Goal: Task Accomplishment & Management: Complete application form

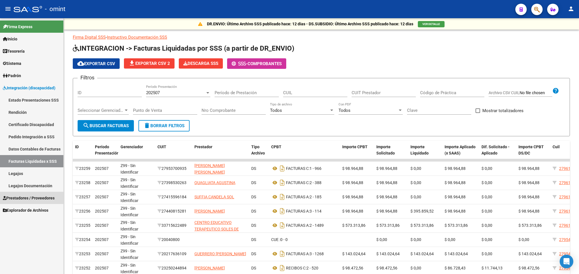
click at [35, 199] on span "Prestadores / Proveedores" at bounding box center [29, 198] width 52 height 6
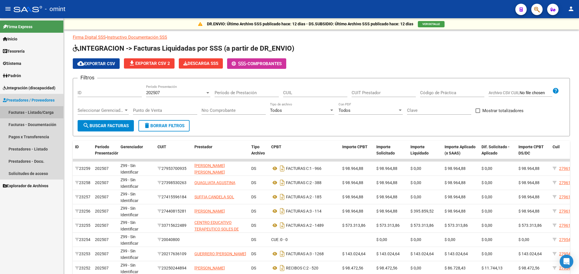
click at [38, 109] on link "Facturas - Listado/Carga" at bounding box center [31, 112] width 63 height 12
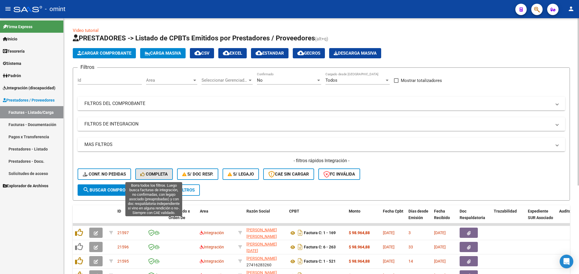
click at [146, 171] on button "Completa" at bounding box center [154, 173] width 38 height 11
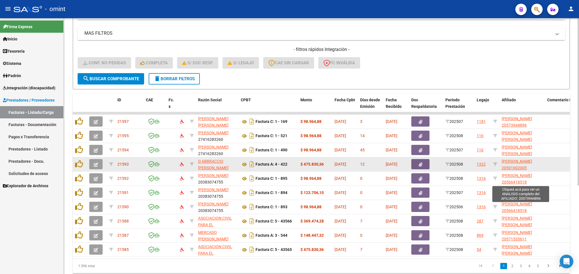
scroll to position [135, 0]
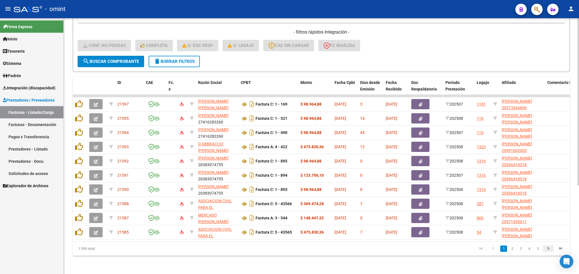
click at [543, 248] on link "go to next page" at bounding box center [548, 248] width 11 height 6
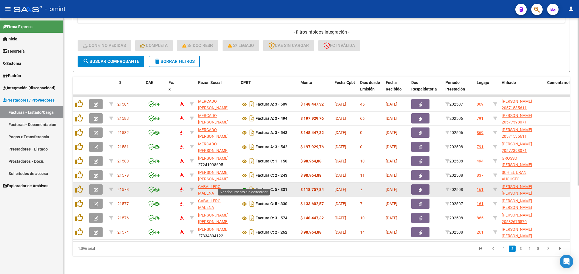
click at [244, 186] on icon at bounding box center [244, 189] width 7 height 7
click at [494, 187] on icon at bounding box center [495, 189] width 4 height 4
type input "20509970646"
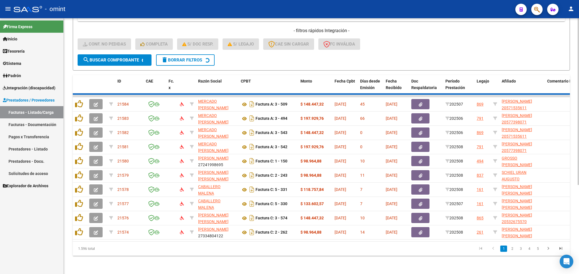
scroll to position [64, 0]
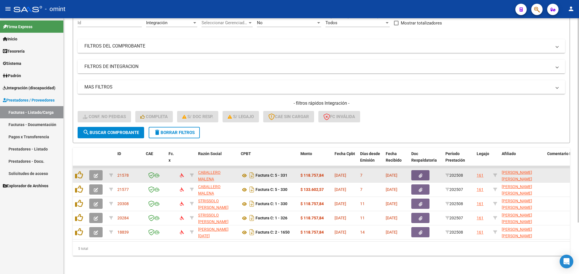
click at [90, 170] on button "button" at bounding box center [95, 175] width 13 height 10
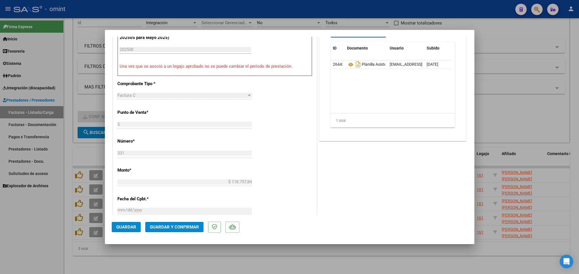
scroll to position [213, 0]
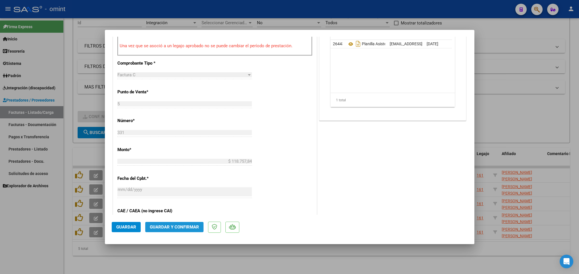
click at [183, 228] on span "Guardar y Confirmar" at bounding box center [174, 226] width 49 height 5
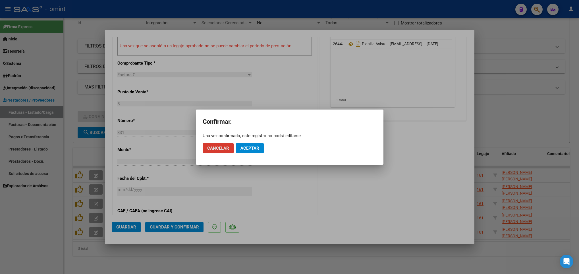
click at [250, 146] on span "Aceptar" at bounding box center [249, 148] width 19 height 5
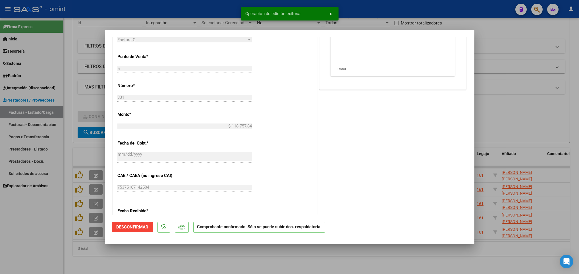
click at [142, 257] on div at bounding box center [289, 137] width 579 height 274
type input "$ 0,00"
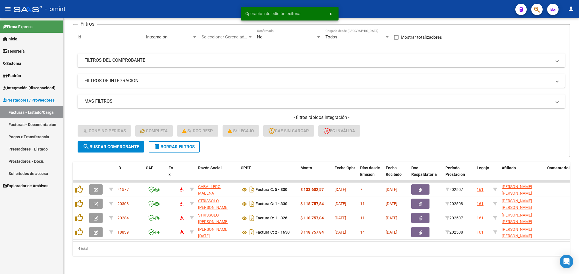
scroll to position [50, 0]
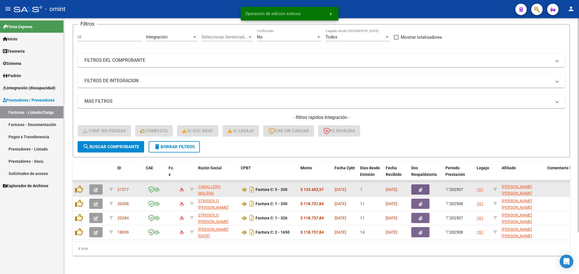
click at [96, 187] on span "button" at bounding box center [96, 189] width 4 height 5
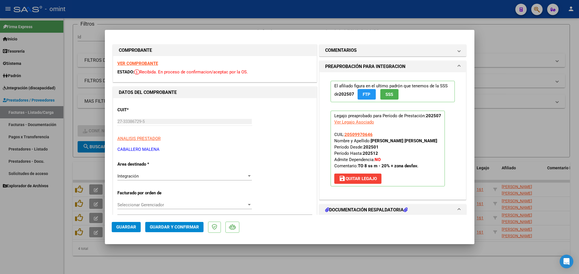
click at [143, 60] on div "VER COMPROBANTE ESTADO: Recibida. En proceso de confirmacion/aceptac por la OS." at bounding box center [214, 69] width 203 height 26
click at [147, 63] on strong "VER COMPROBANTE" at bounding box center [137, 63] width 41 height 5
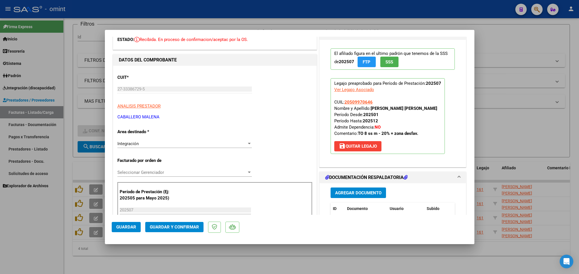
scroll to position [85, 0]
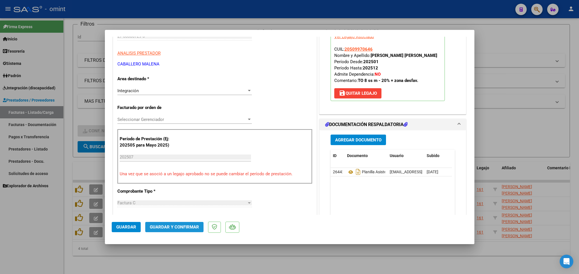
click at [181, 230] on button "Guardar y Confirmar" at bounding box center [174, 227] width 58 height 10
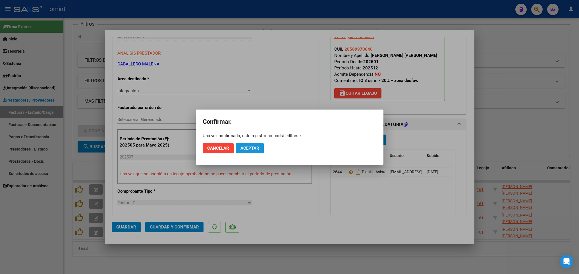
click at [251, 143] on button "Aceptar" at bounding box center [250, 148] width 28 height 10
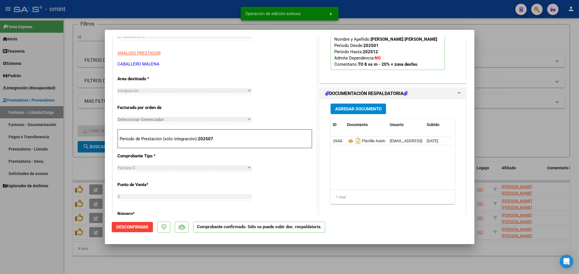
click at [235, 263] on div at bounding box center [289, 137] width 579 height 274
type input "$ 0,00"
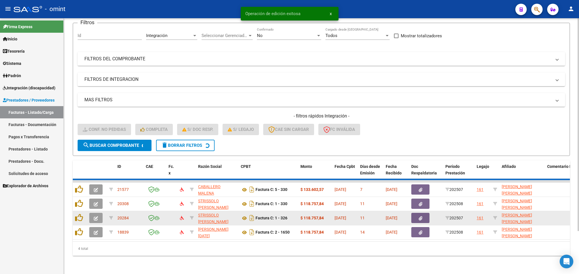
scroll to position [36, 0]
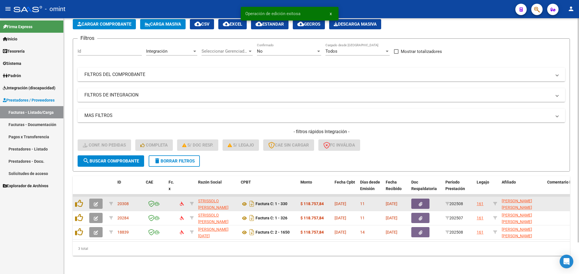
click at [97, 198] on button "button" at bounding box center [95, 203] width 13 height 10
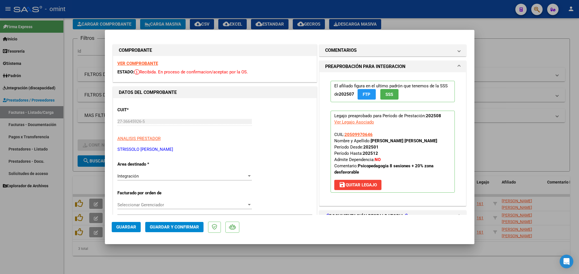
click at [152, 64] on strong "VER COMPROBANTE" at bounding box center [137, 63] width 41 height 5
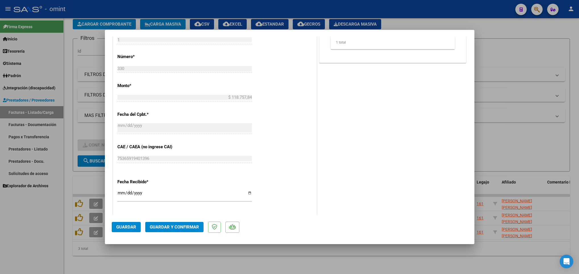
scroll to position [298, 0]
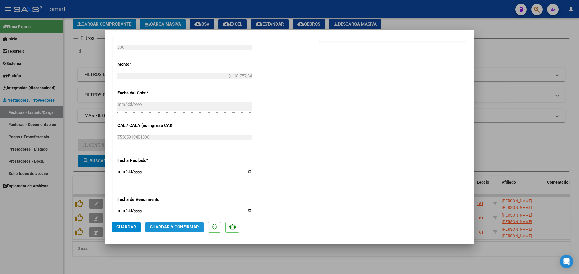
click at [193, 225] on span "Guardar y Confirmar" at bounding box center [174, 226] width 49 height 5
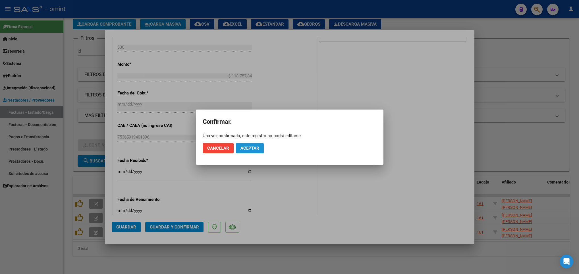
click at [262, 150] on button "Aceptar" at bounding box center [250, 148] width 28 height 10
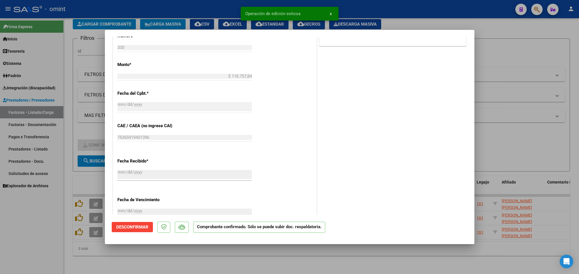
click at [209, 258] on div at bounding box center [289, 137] width 579 height 274
type input "$ 0,00"
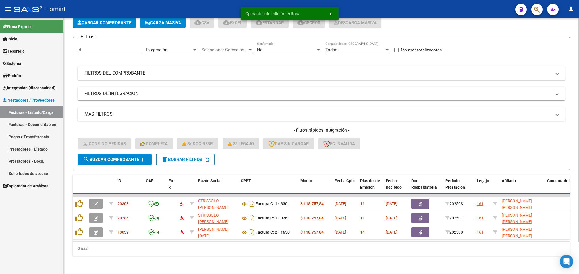
scroll to position [22, 0]
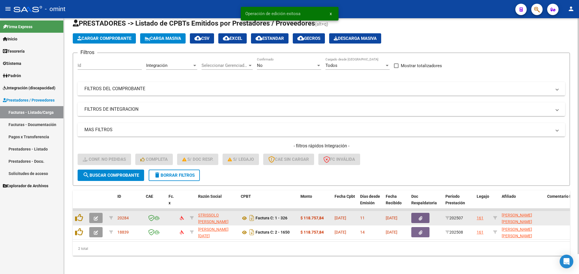
click at [97, 216] on icon "button" at bounding box center [96, 218] width 4 height 4
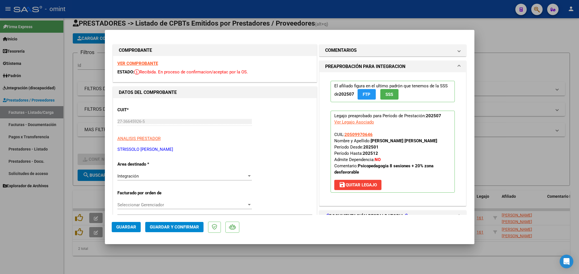
click at [143, 64] on strong "VER COMPROBANTE" at bounding box center [137, 63] width 41 height 5
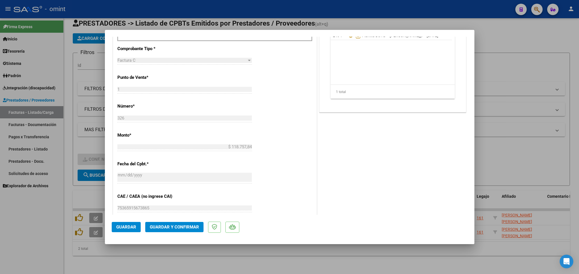
scroll to position [341, 0]
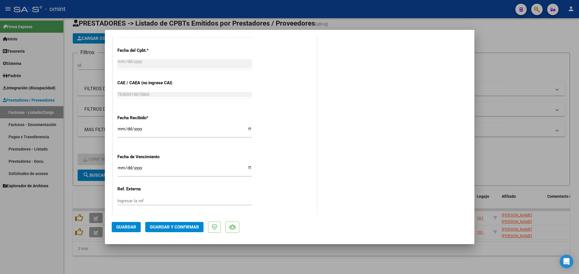
click at [191, 227] on span "Guardar y Confirmar" at bounding box center [174, 226] width 49 height 5
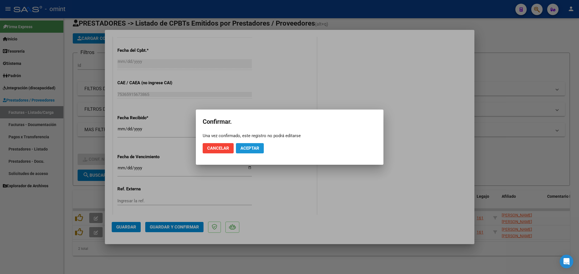
click at [249, 152] on button "Aceptar" at bounding box center [250, 148] width 28 height 10
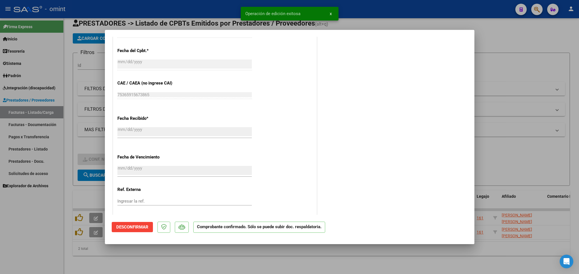
click at [225, 256] on div at bounding box center [289, 137] width 579 height 274
type input "$ 0,00"
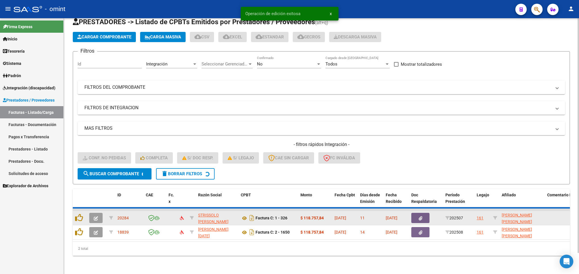
scroll to position [7, 0]
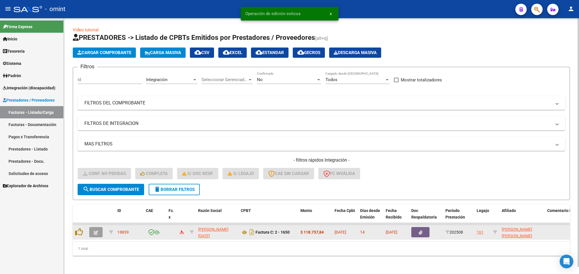
click at [97, 230] on icon "button" at bounding box center [96, 232] width 4 height 4
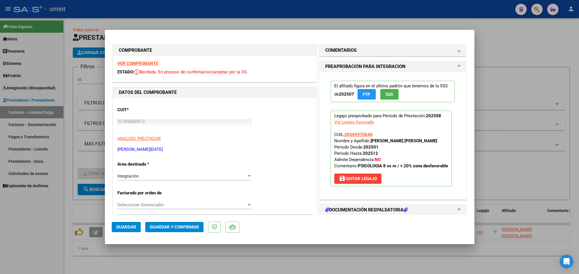
click at [129, 61] on strong "VER COMPROBANTE" at bounding box center [137, 63] width 41 height 5
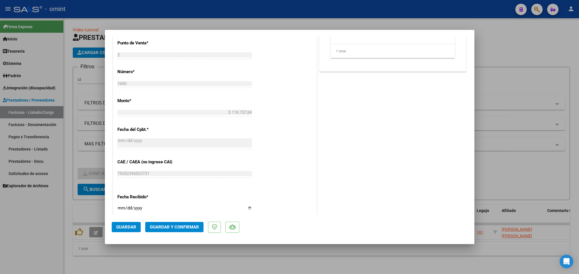
scroll to position [298, 0]
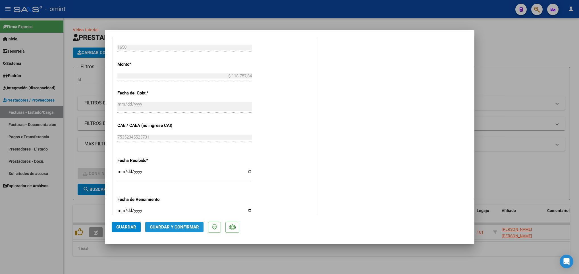
click at [179, 227] on span "Guardar y Confirmar" at bounding box center [174, 226] width 49 height 5
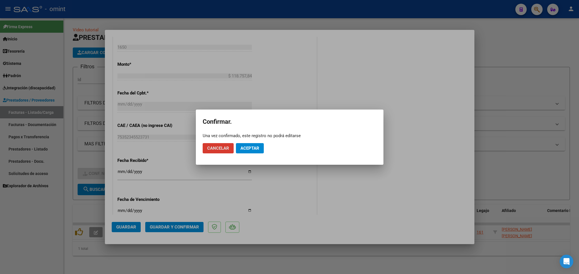
click at [252, 149] on span "Aceptar" at bounding box center [249, 148] width 19 height 5
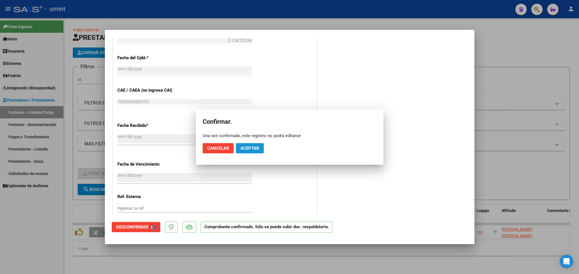
scroll to position [263, 0]
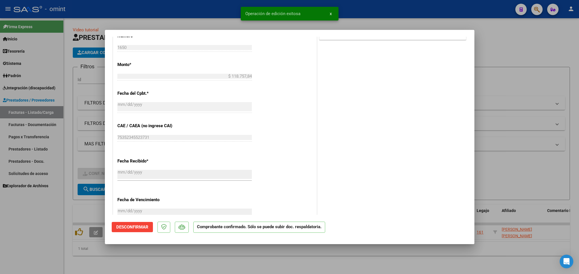
click at [294, 265] on div at bounding box center [289, 137] width 579 height 274
type input "$ 0,00"
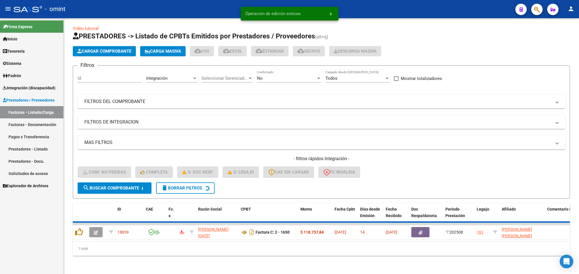
scroll to position [0, 0]
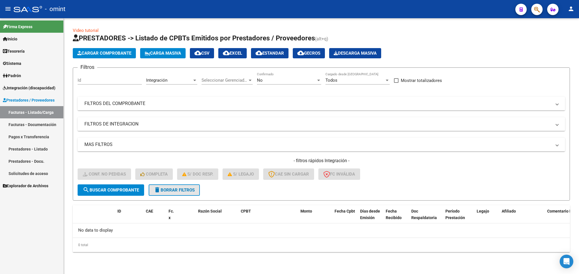
click at [173, 188] on span "delete Borrar Filtros" at bounding box center [174, 189] width 41 height 5
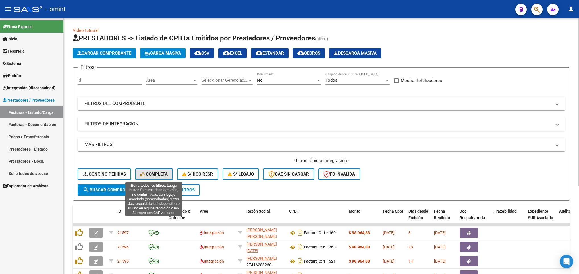
click at [152, 171] on span "Completa" at bounding box center [153, 173] width 27 height 5
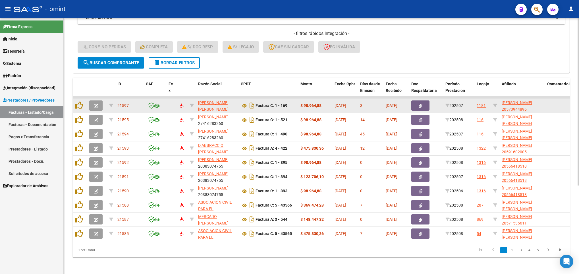
scroll to position [128, 0]
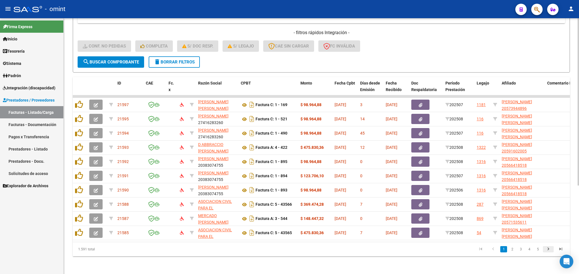
click at [548, 253] on icon "go to next page" at bounding box center [548, 249] width 7 height 7
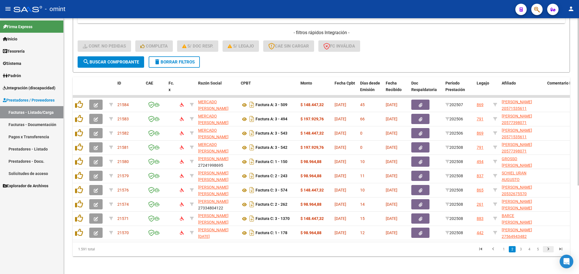
click at [548, 253] on icon "go to next page" at bounding box center [548, 249] width 7 height 7
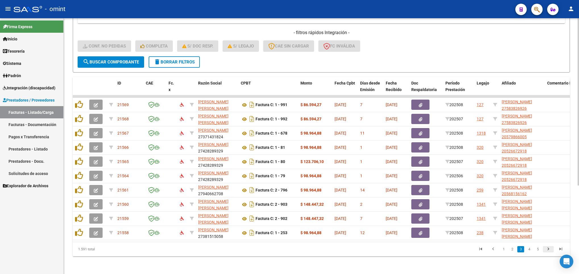
click at [548, 253] on icon "go to next page" at bounding box center [548, 249] width 7 height 7
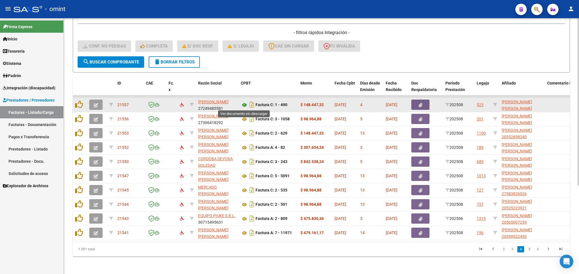
click at [246, 104] on icon at bounding box center [244, 104] width 7 height 7
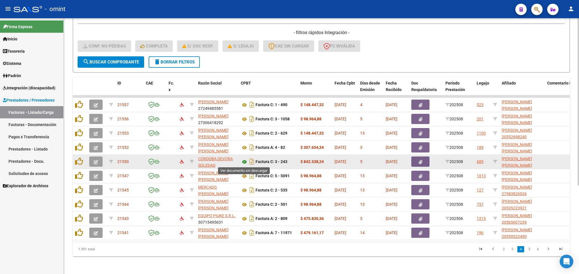
click at [243, 163] on icon at bounding box center [244, 161] width 7 height 7
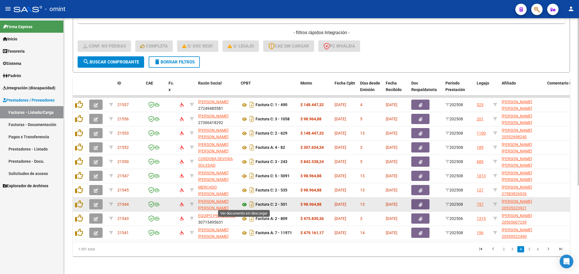
click at [245, 203] on icon at bounding box center [244, 204] width 7 height 7
click at [496, 204] on icon at bounding box center [495, 204] width 4 height 4
type input "20535223921"
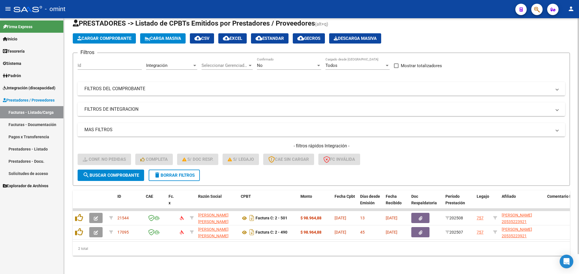
scroll to position [22, 0]
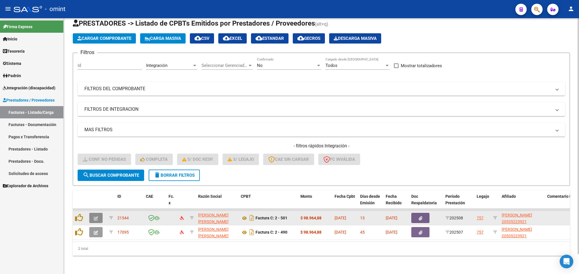
click at [100, 213] on button "button" at bounding box center [95, 218] width 13 height 10
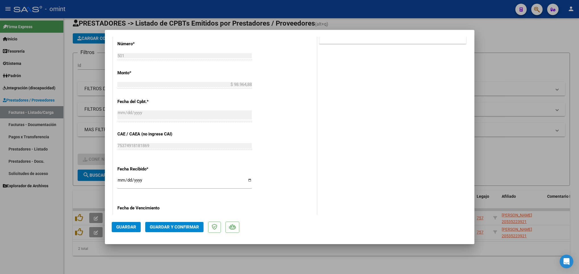
scroll to position [298, 0]
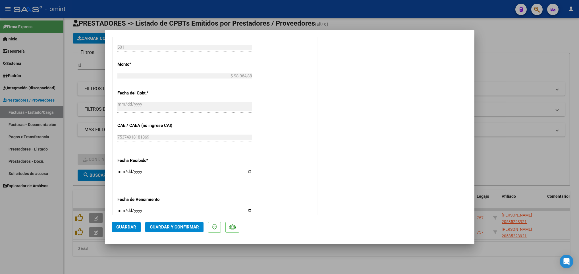
click at [188, 229] on span "Guardar y Confirmar" at bounding box center [174, 226] width 49 height 5
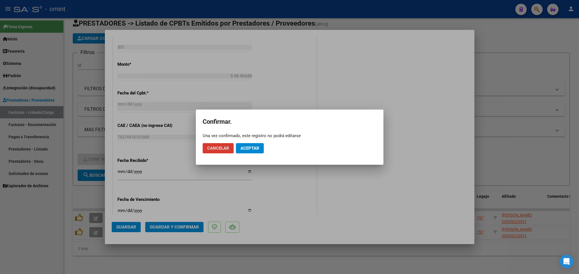
click at [262, 147] on button "Aceptar" at bounding box center [250, 148] width 28 height 10
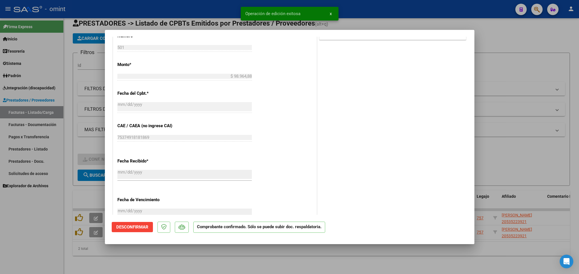
click at [225, 264] on div at bounding box center [289, 137] width 579 height 274
type input "$ 0,00"
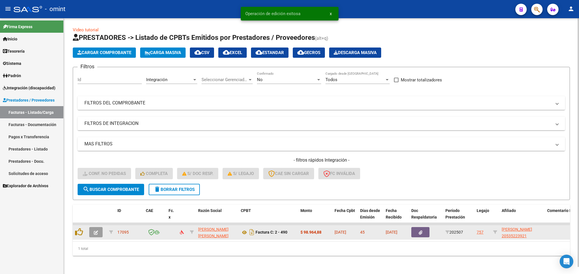
scroll to position [7, 0]
click at [92, 227] on button "button" at bounding box center [95, 232] width 13 height 10
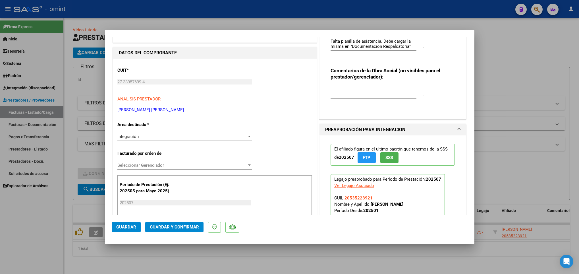
scroll to position [0, 0]
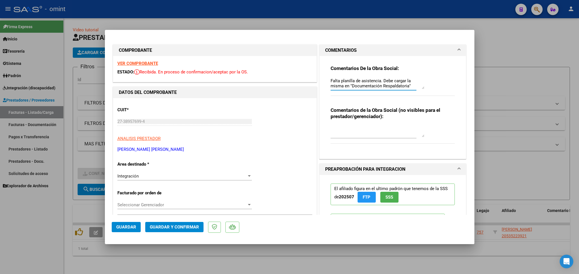
drag, startPoint x: 397, startPoint y: 88, endPoint x: 313, endPoint y: 76, distance: 85.2
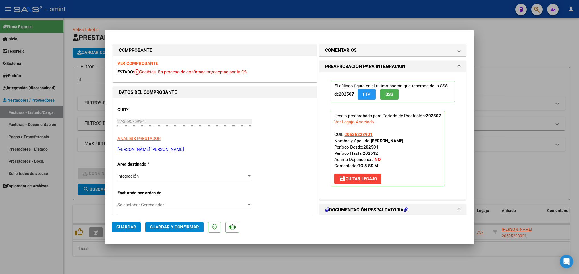
click at [145, 63] on strong "VER COMPROBANTE" at bounding box center [137, 63] width 41 height 5
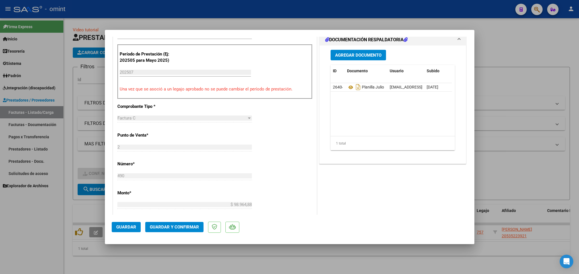
scroll to position [171, 0]
click at [188, 225] on span "Guardar y Confirmar" at bounding box center [174, 226] width 49 height 5
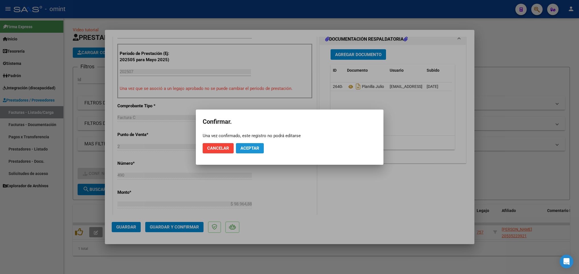
click at [253, 144] on button "Aceptar" at bounding box center [250, 148] width 28 height 10
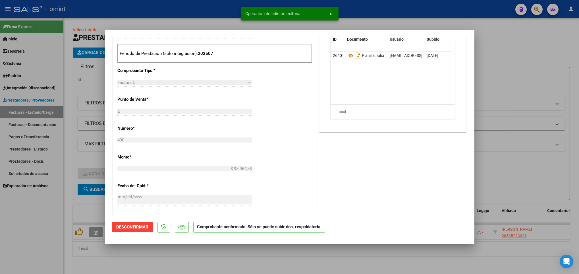
click at [168, 266] on div at bounding box center [289, 137] width 579 height 274
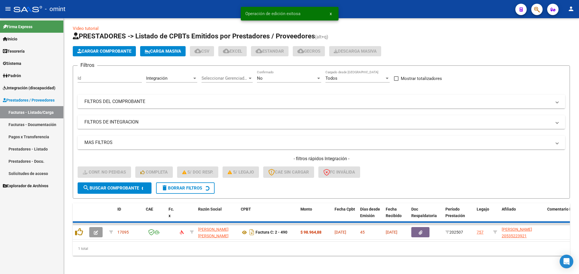
scroll to position [0, 0]
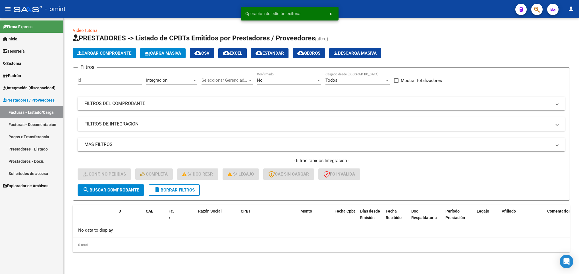
click at [171, 190] on span "delete Borrar Filtros" at bounding box center [174, 189] width 41 height 5
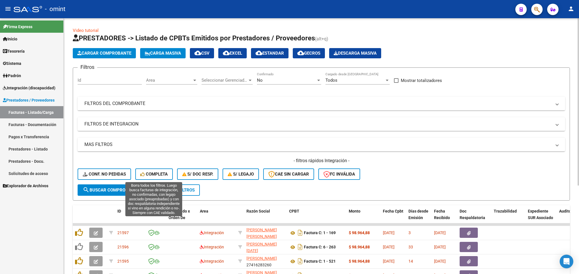
click at [155, 172] on span "Completa" at bounding box center [153, 173] width 27 height 5
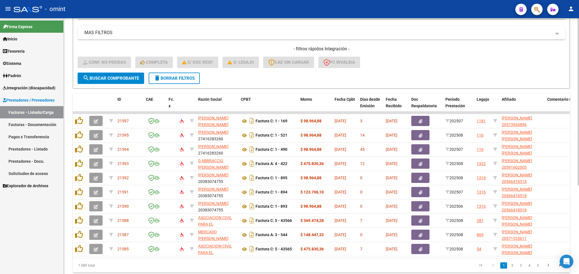
scroll to position [128, 0]
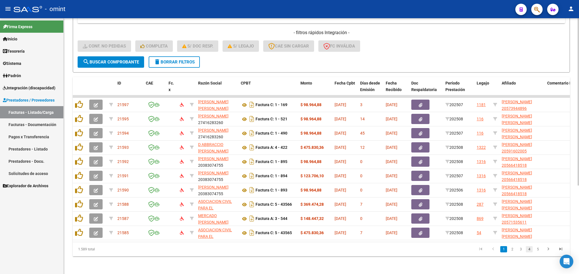
click at [529, 252] on link "4" at bounding box center [529, 249] width 7 height 6
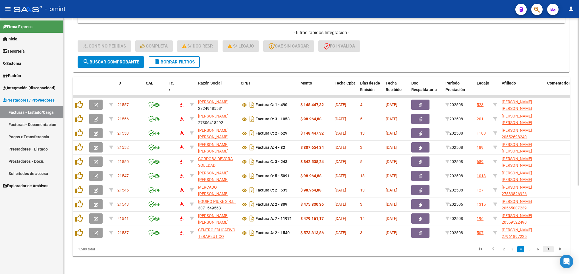
click at [548, 253] on icon "go to next page" at bounding box center [548, 249] width 7 height 7
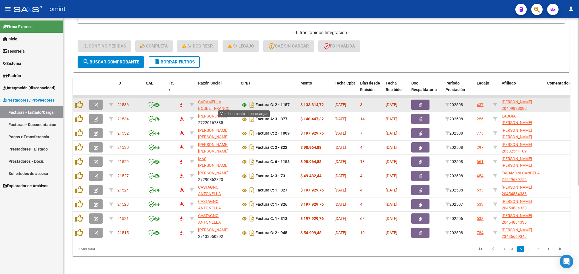
click at [244, 105] on icon at bounding box center [244, 104] width 7 height 7
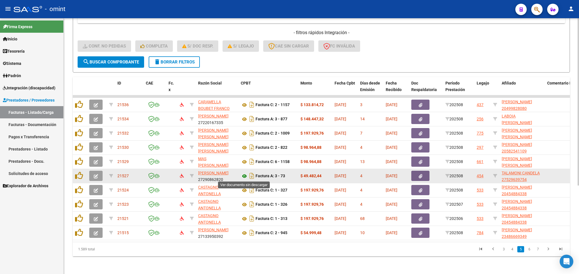
click at [245, 174] on icon at bounding box center [244, 176] width 7 height 7
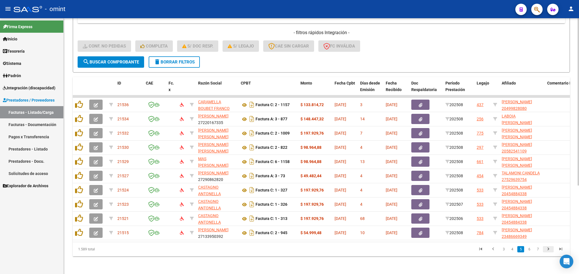
click at [545, 253] on icon "go to next page" at bounding box center [548, 249] width 7 height 7
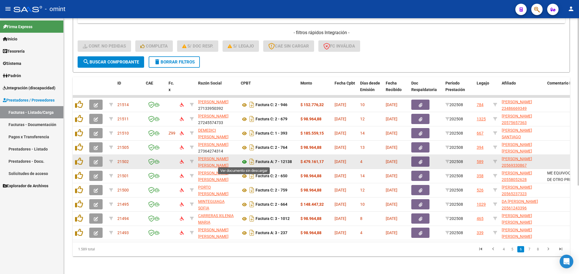
click at [243, 162] on icon at bounding box center [244, 161] width 7 height 7
click at [494, 160] on icon at bounding box center [495, 161] width 4 height 4
type input "20569330867"
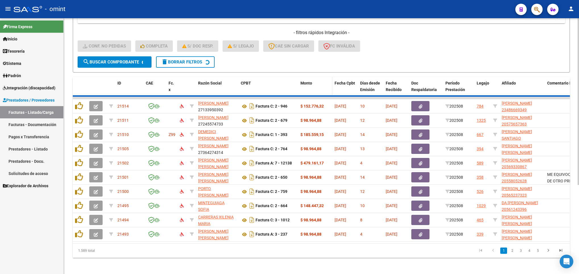
scroll to position [7, 0]
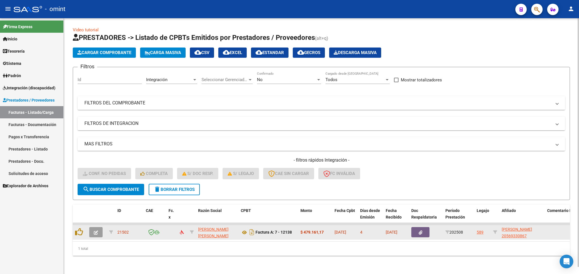
click at [93, 228] on button "button" at bounding box center [95, 232] width 13 height 10
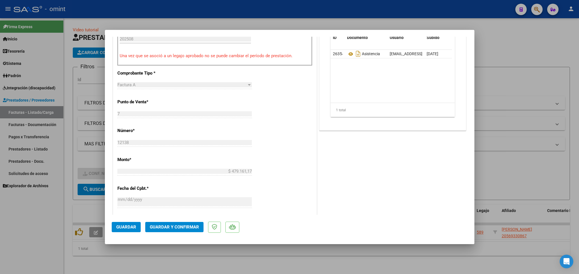
scroll to position [213, 0]
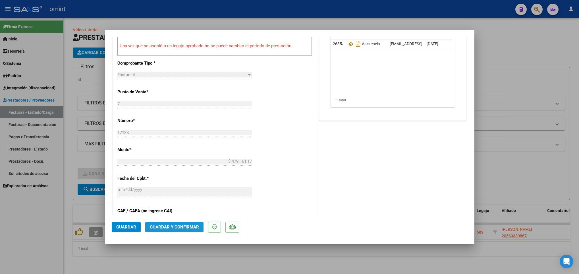
click at [180, 222] on button "Guardar y Confirmar" at bounding box center [174, 227] width 58 height 10
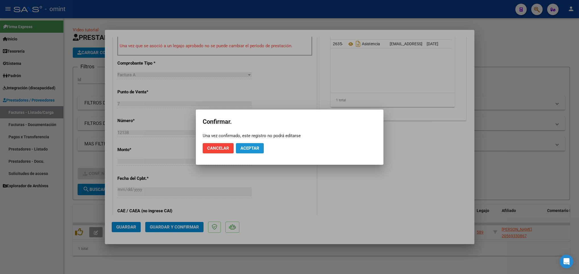
click at [245, 149] on span "Aceptar" at bounding box center [249, 148] width 19 height 5
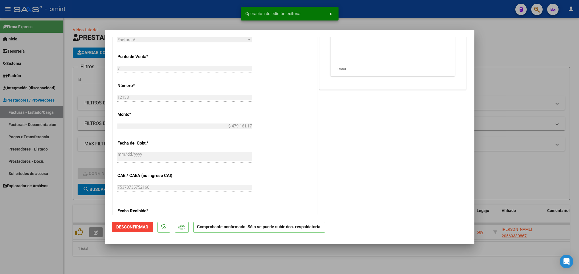
click at [265, 259] on div at bounding box center [289, 137] width 579 height 274
type input "$ 0,00"
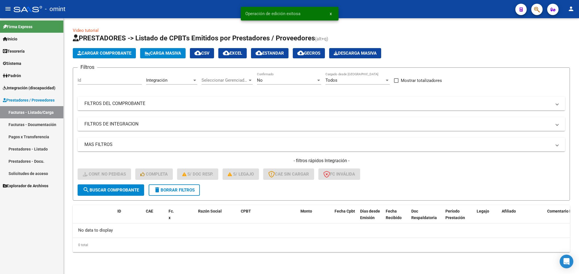
scroll to position [0, 0]
click at [170, 182] on div "- filtros rápidos Integración - Conf. no pedidas Completa S/ Doc Resp. S/ legaj…" at bounding box center [321, 170] width 487 height 27
click at [169, 188] on span "delete Borrar Filtros" at bounding box center [174, 189] width 41 height 5
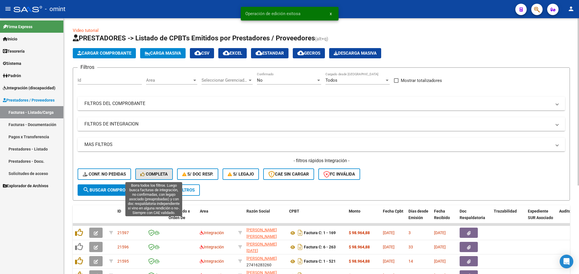
click at [153, 176] on span "Completa" at bounding box center [153, 173] width 27 height 5
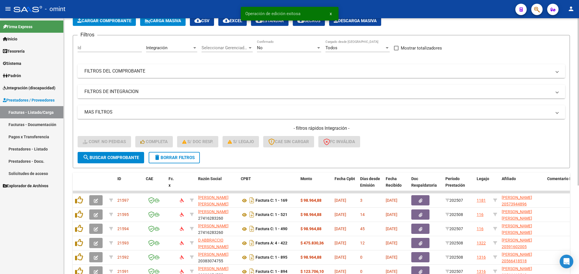
scroll to position [135, 0]
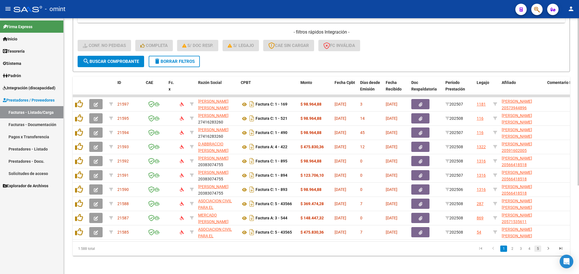
click at [539, 250] on link "5" at bounding box center [537, 248] width 7 height 6
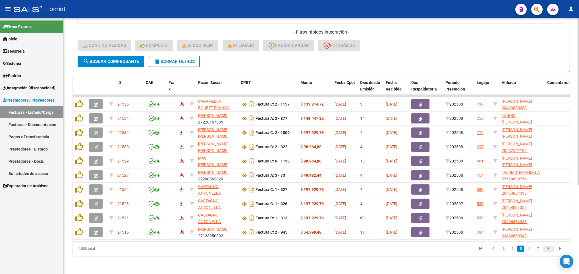
click at [548, 248] on icon "go to next page" at bounding box center [548, 249] width 7 height 7
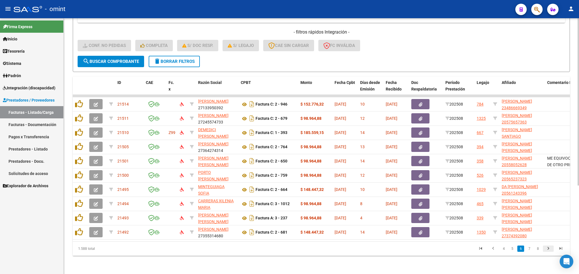
click at [548, 248] on icon "go to next page" at bounding box center [548, 249] width 7 height 7
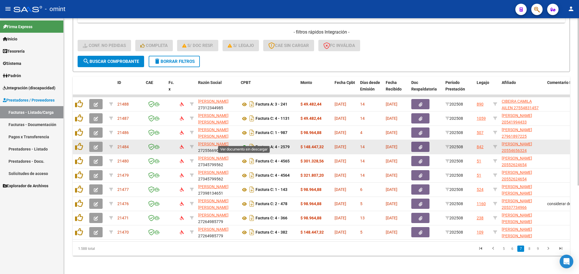
click at [242, 144] on icon at bounding box center [244, 147] width 7 height 7
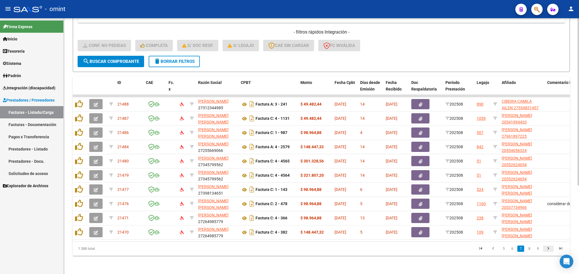
click at [549, 247] on icon "go to next page" at bounding box center [548, 249] width 7 height 7
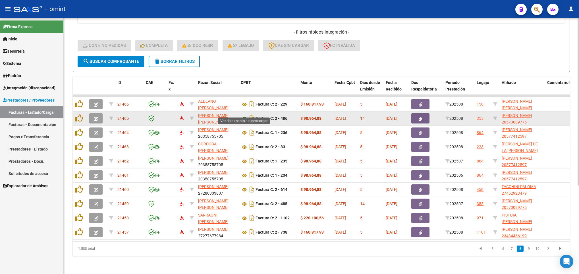
click at [245, 115] on icon at bounding box center [244, 118] width 7 height 7
click at [494, 116] on icon at bounding box center [495, 118] width 4 height 4
type input "20573089775"
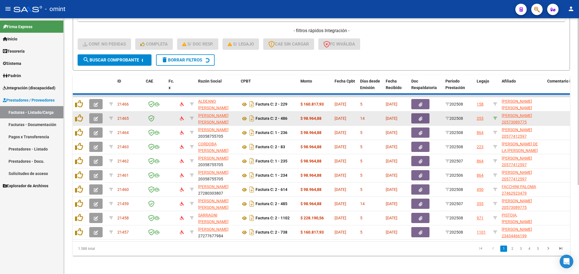
scroll to position [22, 0]
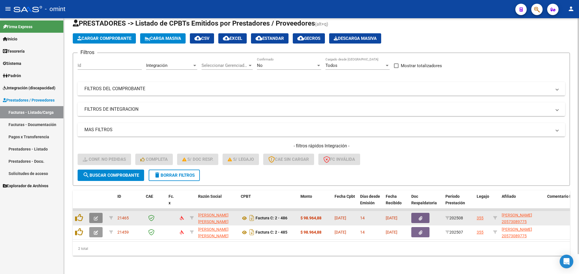
click at [95, 213] on button "button" at bounding box center [95, 218] width 13 height 10
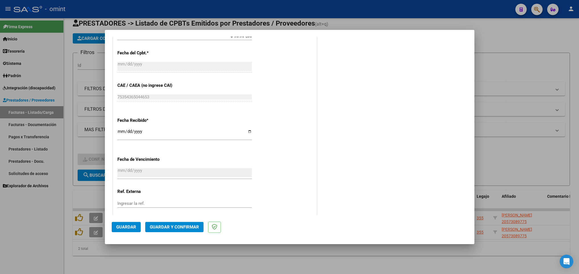
scroll to position [373, 0]
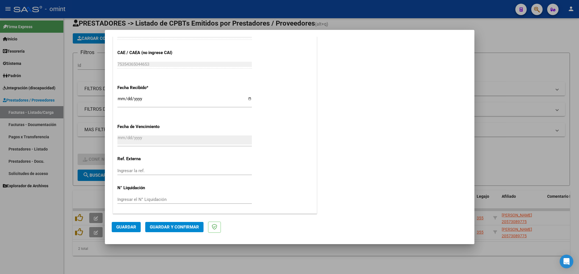
click at [181, 228] on span "Guardar y Confirmar" at bounding box center [174, 226] width 49 height 5
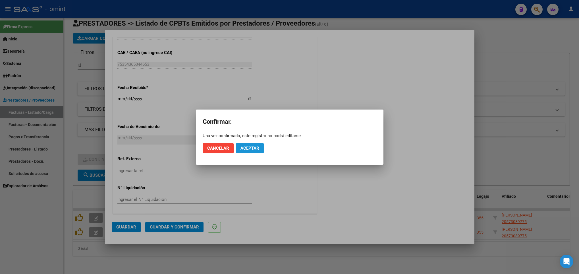
click at [252, 147] on span "Aceptar" at bounding box center [249, 148] width 19 height 5
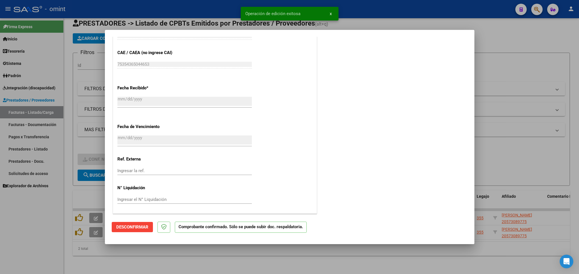
click at [222, 262] on div at bounding box center [289, 137] width 579 height 274
type input "$ 0,00"
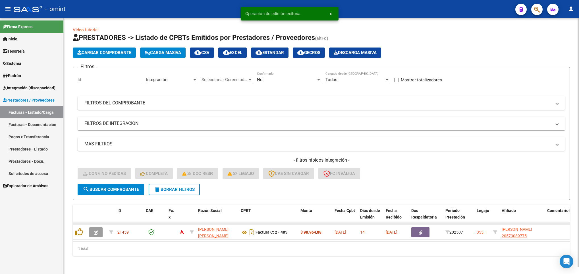
scroll to position [7, 0]
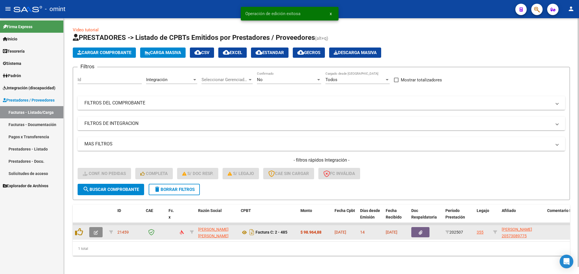
click at [94, 230] on icon "button" at bounding box center [96, 232] width 4 height 4
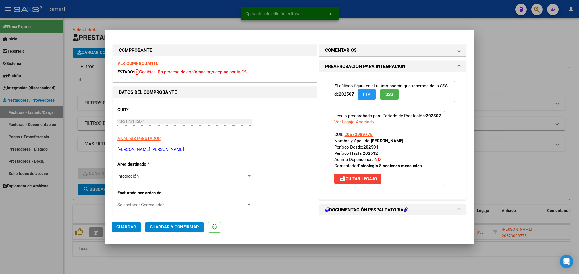
click at [143, 63] on strong "VER COMPROBANTE" at bounding box center [137, 63] width 41 height 5
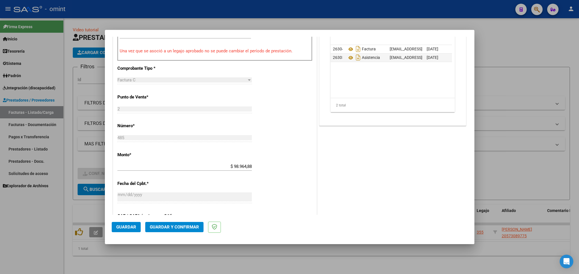
scroll to position [213, 0]
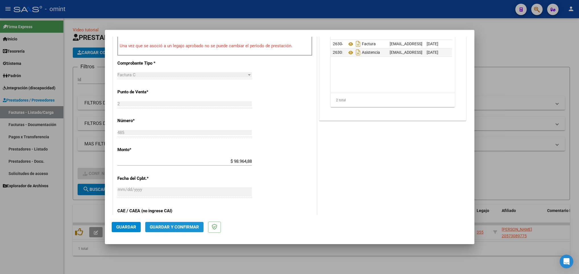
click at [184, 225] on span "Guardar y Confirmar" at bounding box center [174, 226] width 49 height 5
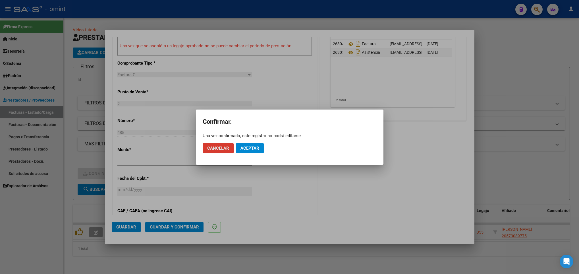
click at [253, 150] on span "Aceptar" at bounding box center [249, 148] width 19 height 5
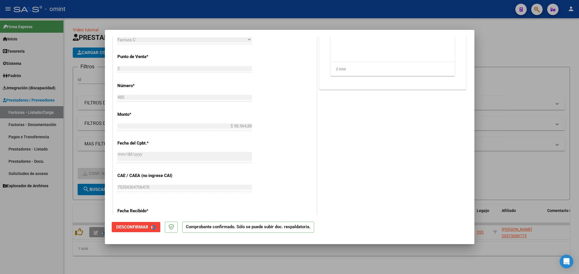
click at [226, 258] on div at bounding box center [289, 137] width 579 height 274
type input "$ 0,00"
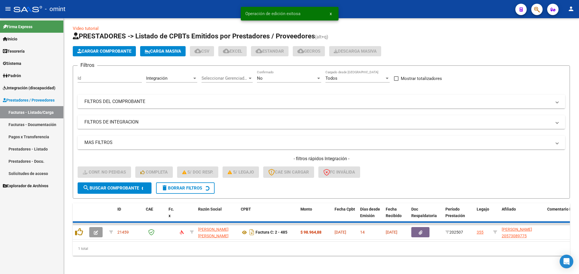
scroll to position [0, 0]
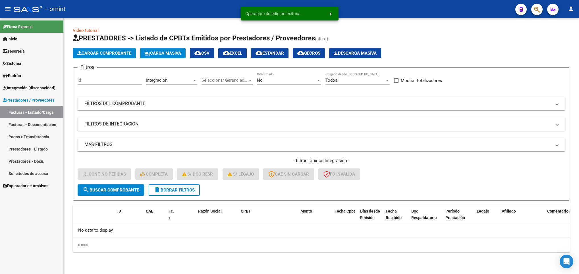
click at [194, 193] on button "delete Borrar Filtros" at bounding box center [174, 189] width 51 height 11
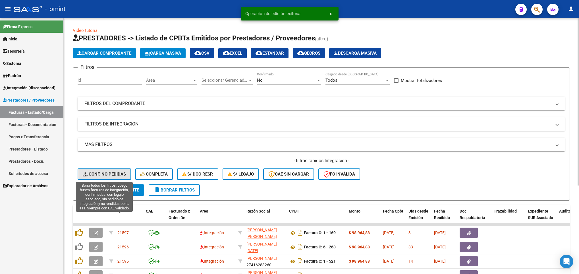
click at [109, 175] on span "Conf. no pedidas" at bounding box center [104, 173] width 43 height 5
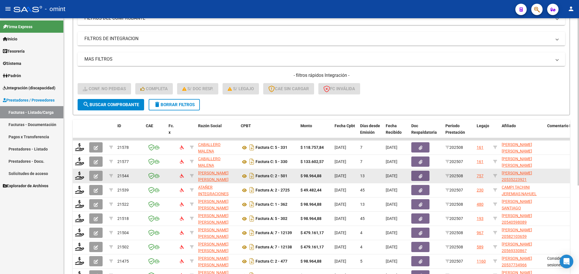
scroll to position [128, 0]
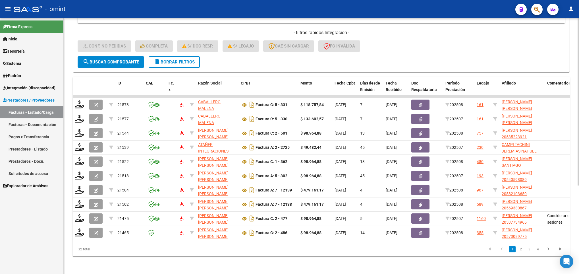
click at [173, 65] on button "delete Borrar Filtros" at bounding box center [174, 61] width 51 height 11
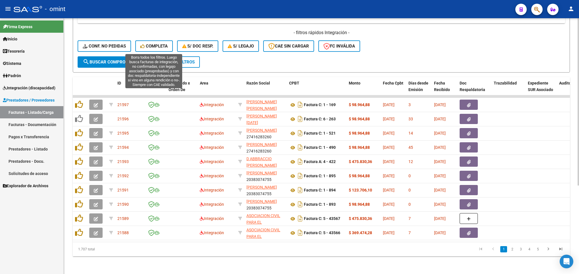
drag, startPoint x: 154, startPoint y: 44, endPoint x: 132, endPoint y: 73, distance: 36.5
click at [154, 44] on span "Completa" at bounding box center [153, 45] width 27 height 5
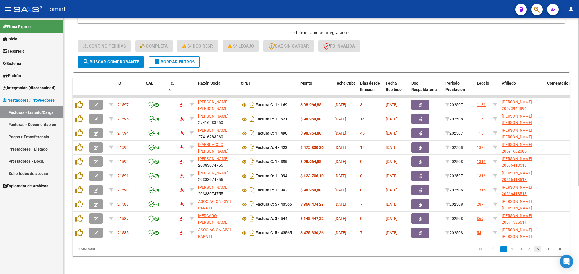
click at [541, 252] on link "5" at bounding box center [537, 249] width 7 height 6
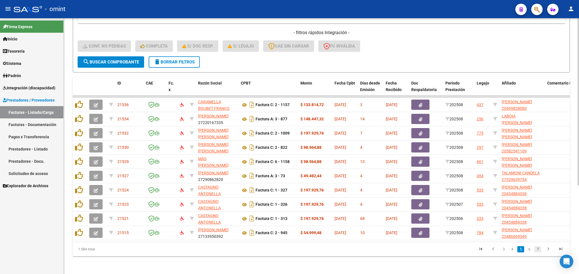
click at [539, 252] on link "7" at bounding box center [537, 249] width 7 height 6
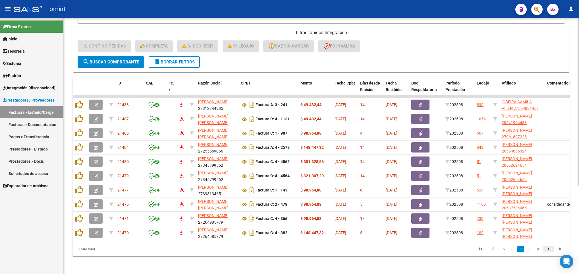
click at [543, 252] on link "go to next page" at bounding box center [548, 249] width 11 height 6
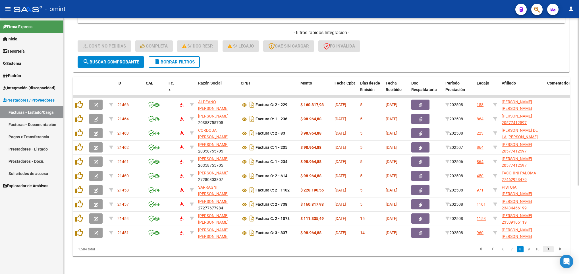
click at [543, 252] on link "go to next page" at bounding box center [548, 249] width 11 height 6
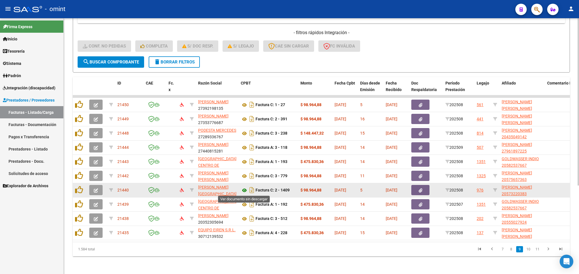
click at [244, 189] on icon at bounding box center [244, 190] width 7 height 7
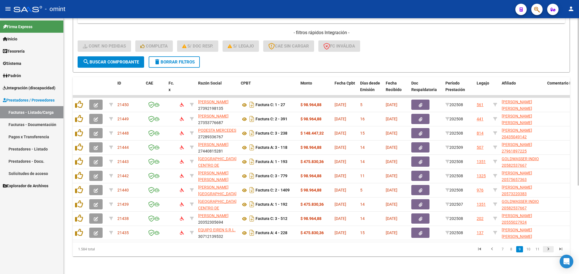
click at [546, 253] on icon "go to next page" at bounding box center [548, 249] width 7 height 7
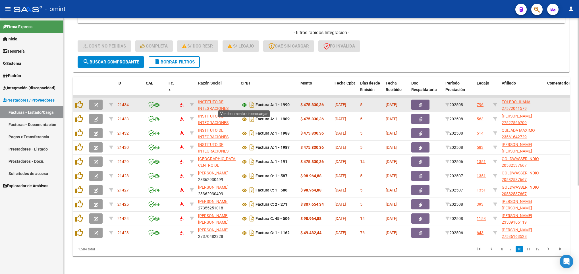
click at [244, 103] on icon at bounding box center [244, 104] width 7 height 7
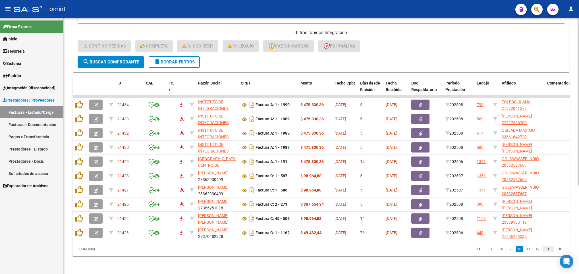
click at [548, 253] on icon "go to next page" at bounding box center [548, 249] width 7 height 7
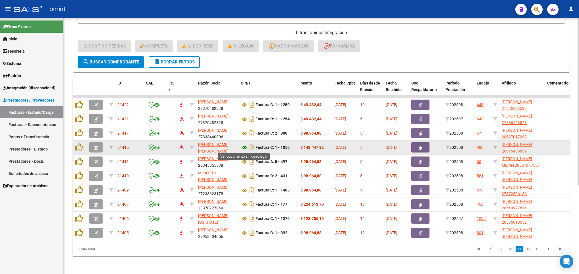
click at [245, 148] on icon at bounding box center [244, 147] width 7 height 7
click at [496, 148] on icon at bounding box center [495, 147] width 4 height 4
type input "20575436839"
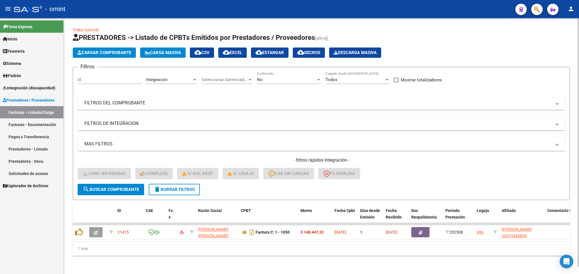
scroll to position [7, 0]
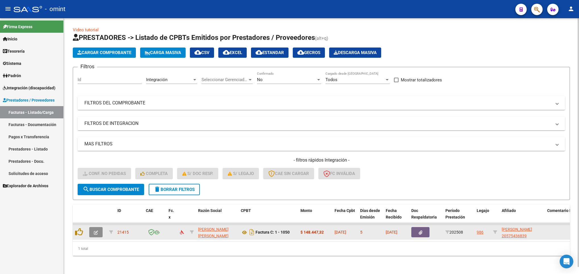
click at [90, 227] on button "button" at bounding box center [95, 232] width 13 height 10
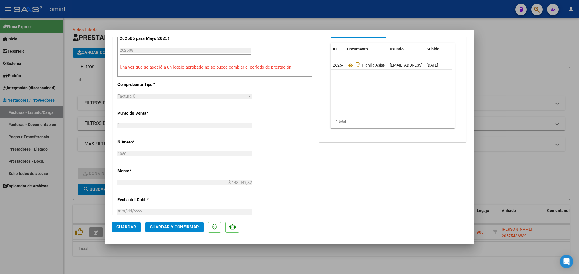
scroll to position [298, 0]
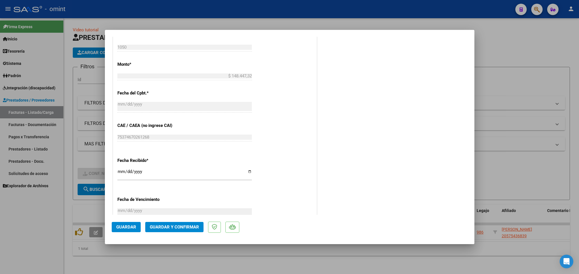
click at [180, 222] on button "Guardar y Confirmar" at bounding box center [174, 227] width 58 height 10
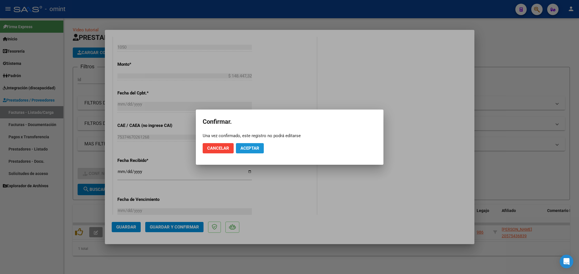
click at [243, 146] on span "Aceptar" at bounding box center [249, 148] width 19 height 5
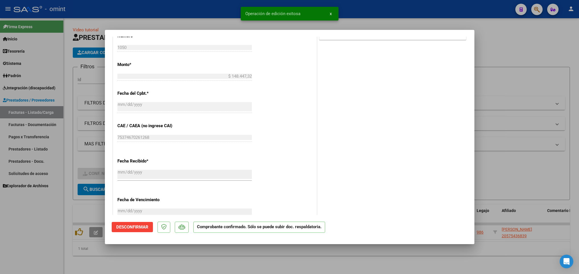
click at [334, 267] on div at bounding box center [289, 137] width 579 height 274
type input "$ 0,00"
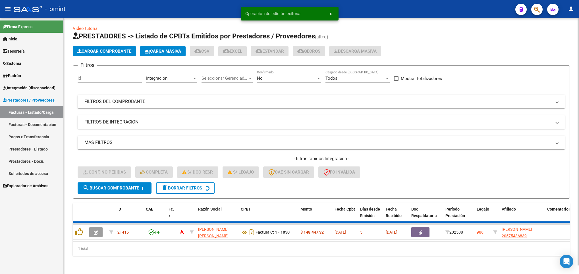
scroll to position [0, 0]
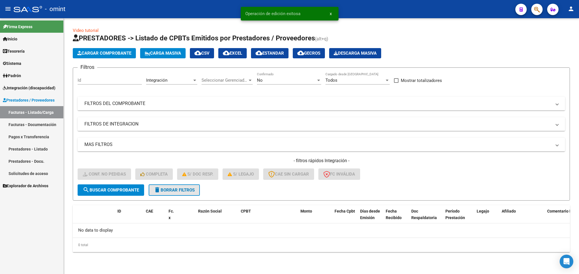
click at [185, 189] on span "delete Borrar Filtros" at bounding box center [174, 189] width 41 height 5
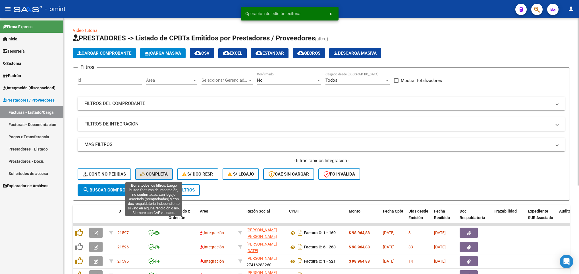
click at [150, 170] on button "Completa" at bounding box center [154, 173] width 38 height 11
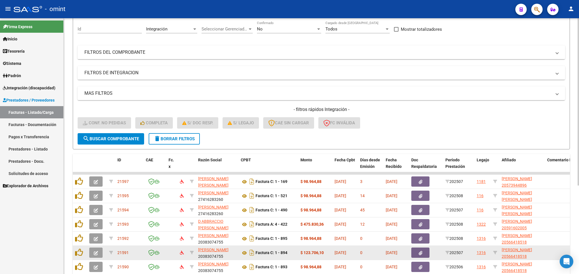
scroll to position [128, 0]
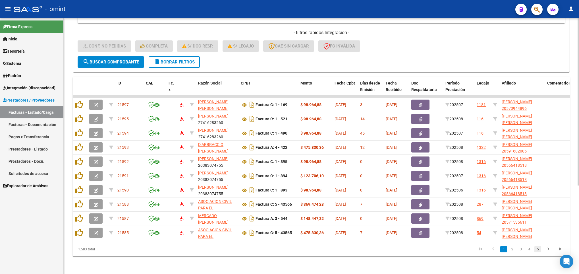
click at [538, 252] on link "5" at bounding box center [537, 249] width 7 height 6
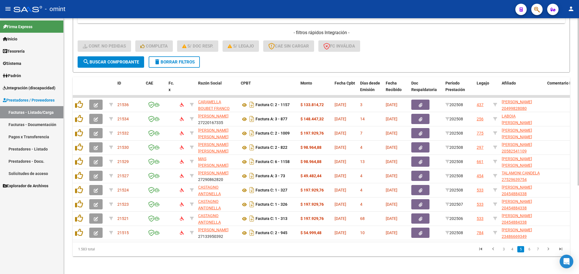
click at [538, 252] on link "7" at bounding box center [537, 249] width 7 height 6
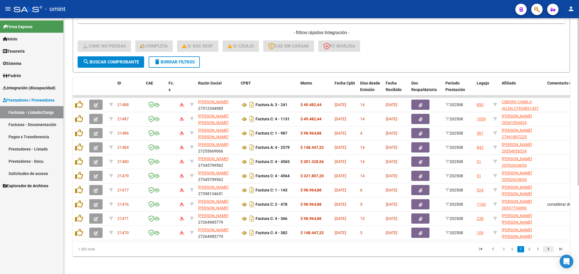
click at [546, 253] on icon "go to next page" at bounding box center [548, 249] width 7 height 7
